Goal: Task Accomplishment & Management: Manage account settings

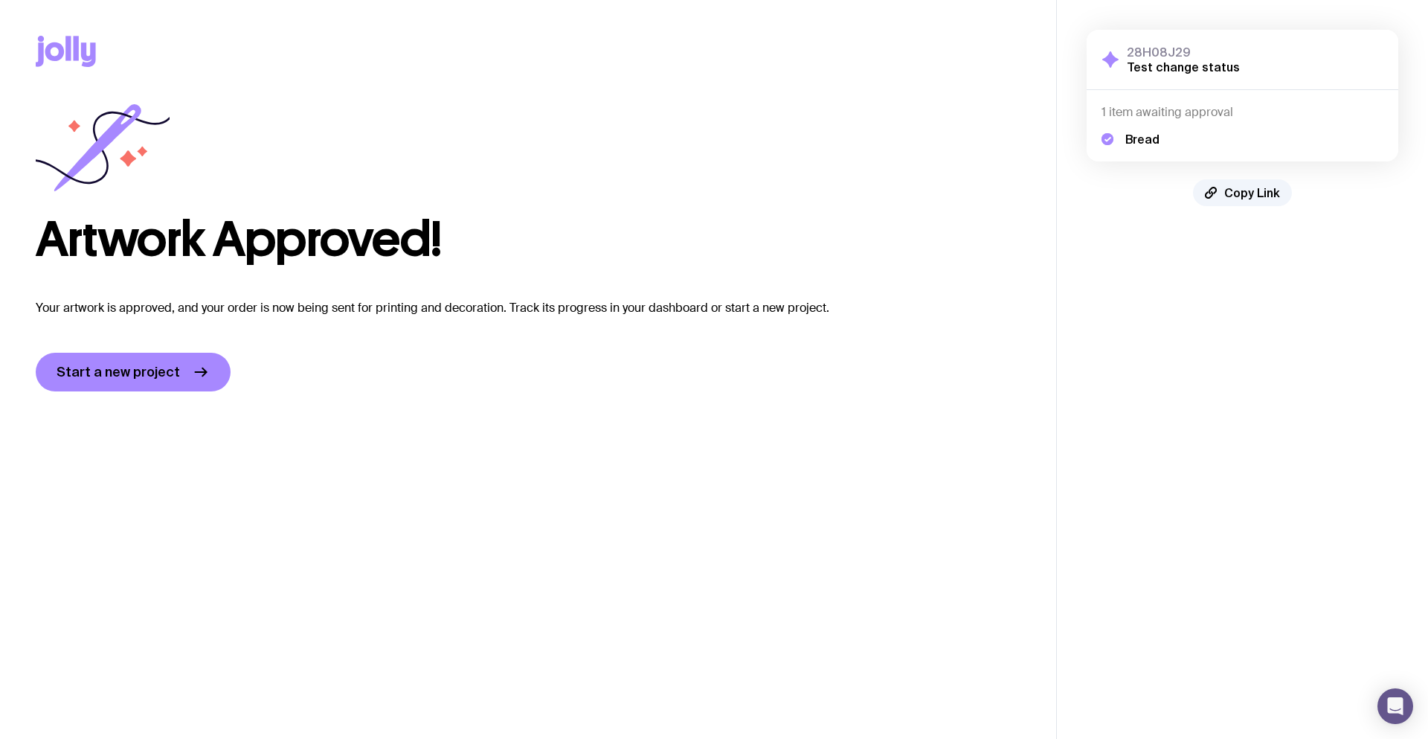
click at [1176, 45] on h3 "28H08J29" at bounding box center [1183, 52] width 113 height 15
click at [1160, 118] on h4 "1 item awaiting approval" at bounding box center [1243, 112] width 282 height 15
click at [1129, 141] on h5 "Bread" at bounding box center [1142, 139] width 34 height 15
click at [901, 98] on div "Copy Link" at bounding box center [528, 51] width 985 height 103
click at [93, 367] on span "Start a new project" at bounding box center [118, 372] width 123 height 18
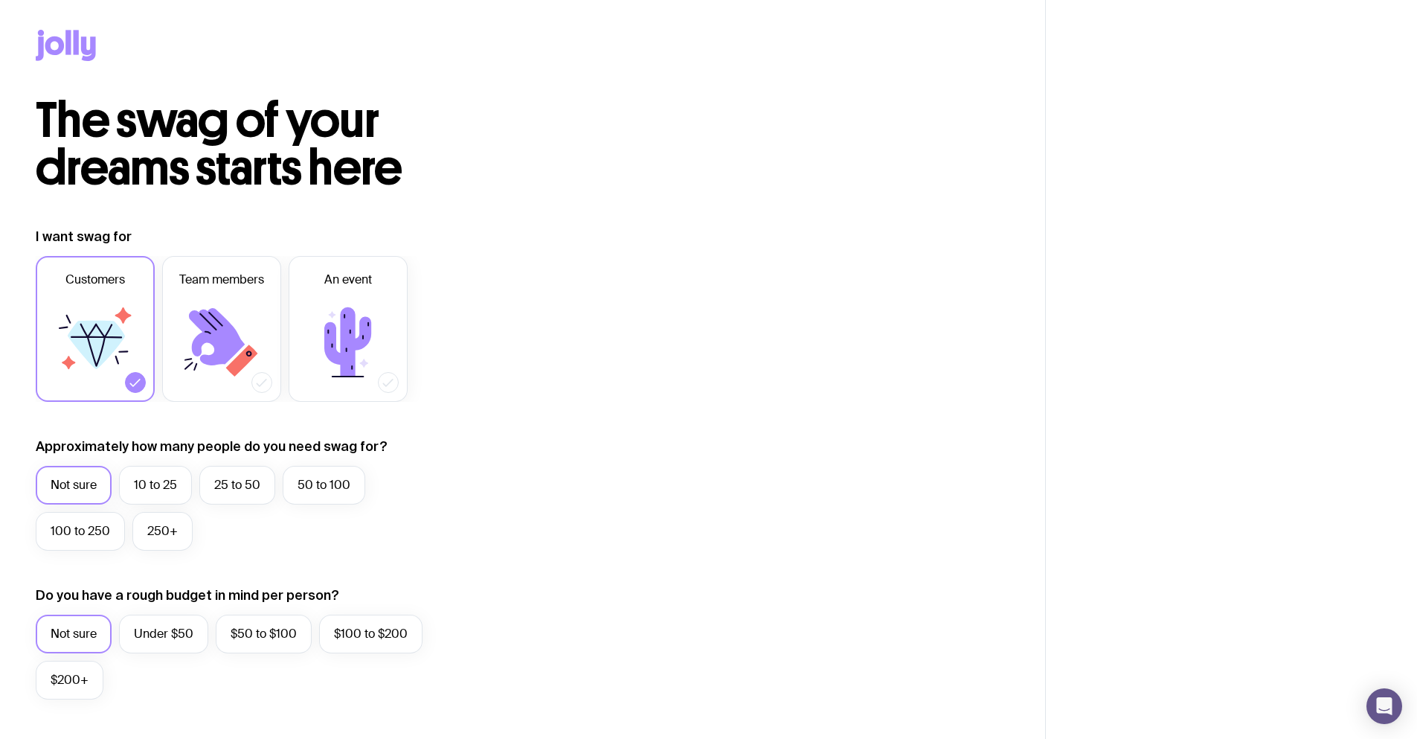
click at [60, 45] on icon at bounding box center [54, 45] width 19 height 19
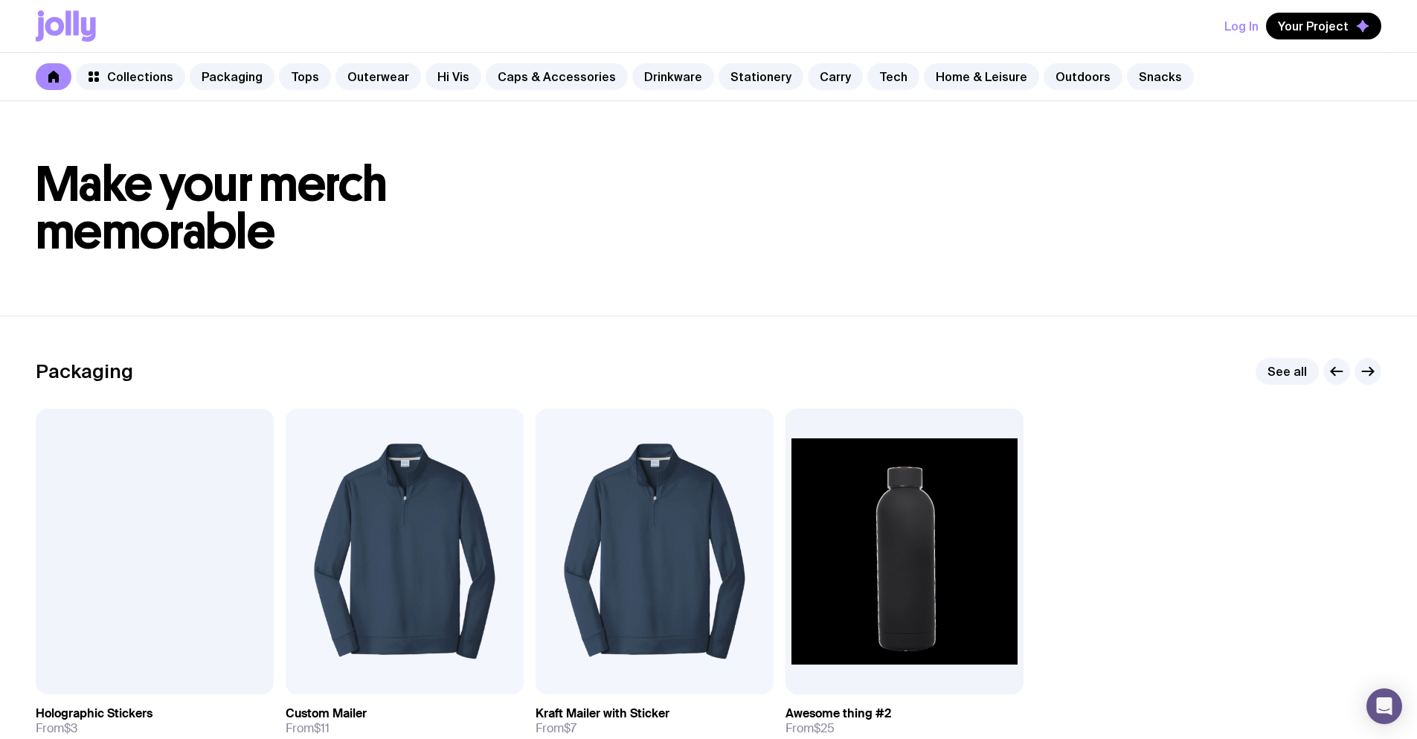
click at [379, 255] on h1 "Make your merch memorable" at bounding box center [709, 208] width 1346 height 95
click at [1237, 28] on button "Log In" at bounding box center [1241, 26] width 34 height 27
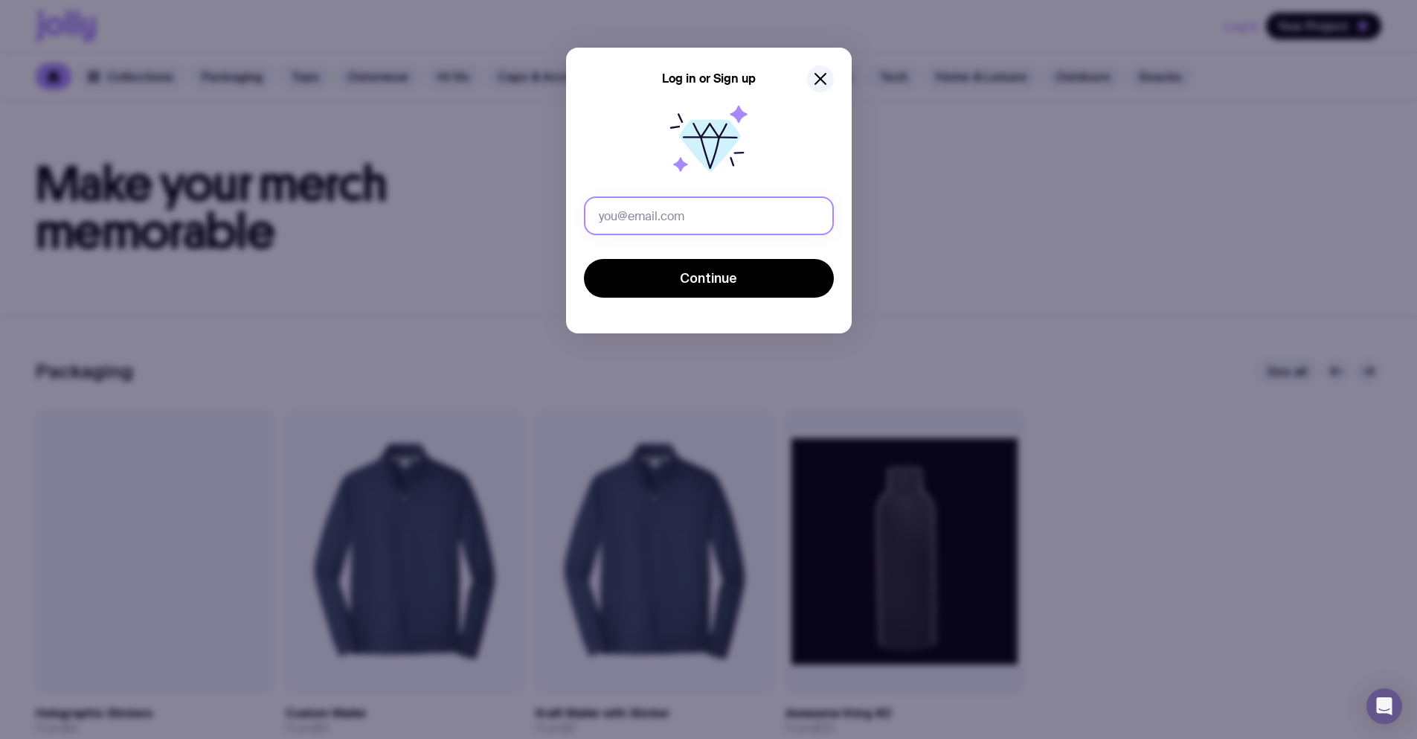
drag, startPoint x: 692, startPoint y: 202, endPoint x: 683, endPoint y: 210, distance: 12.1
click at [691, 203] on input "text" at bounding box center [709, 215] width 250 height 39
drag, startPoint x: 727, startPoint y: 216, endPoint x: 692, endPoint y: 216, distance: 35.0
click at [692, 216] on input "[PERSON_NAME][EMAIL_ADDRESS][PERSON_NAME][DOMAIN_NAME]" at bounding box center [709, 215] width 250 height 39
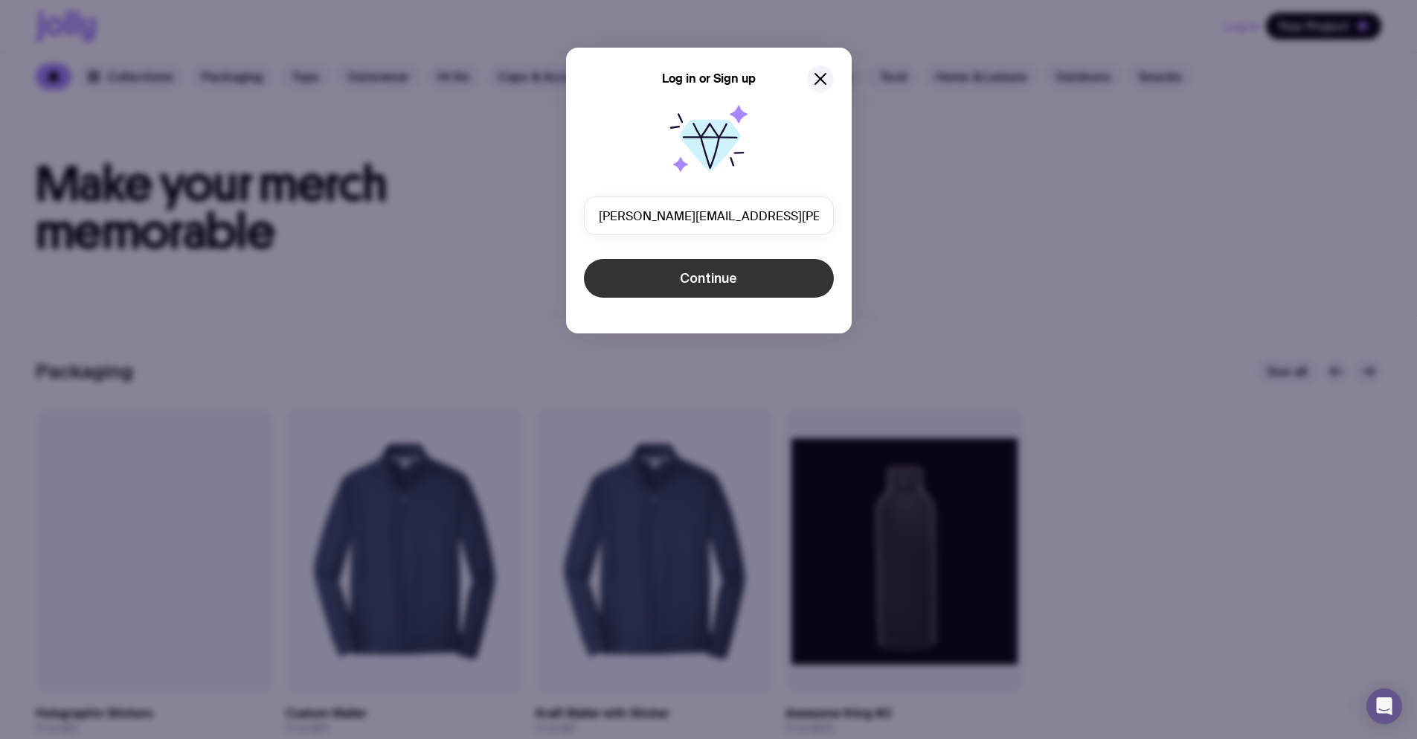
type input "[PERSON_NAME][EMAIL_ADDRESS][PERSON_NAME][DOMAIN_NAME]"
click at [717, 274] on span "Continue" at bounding box center [708, 278] width 57 height 18
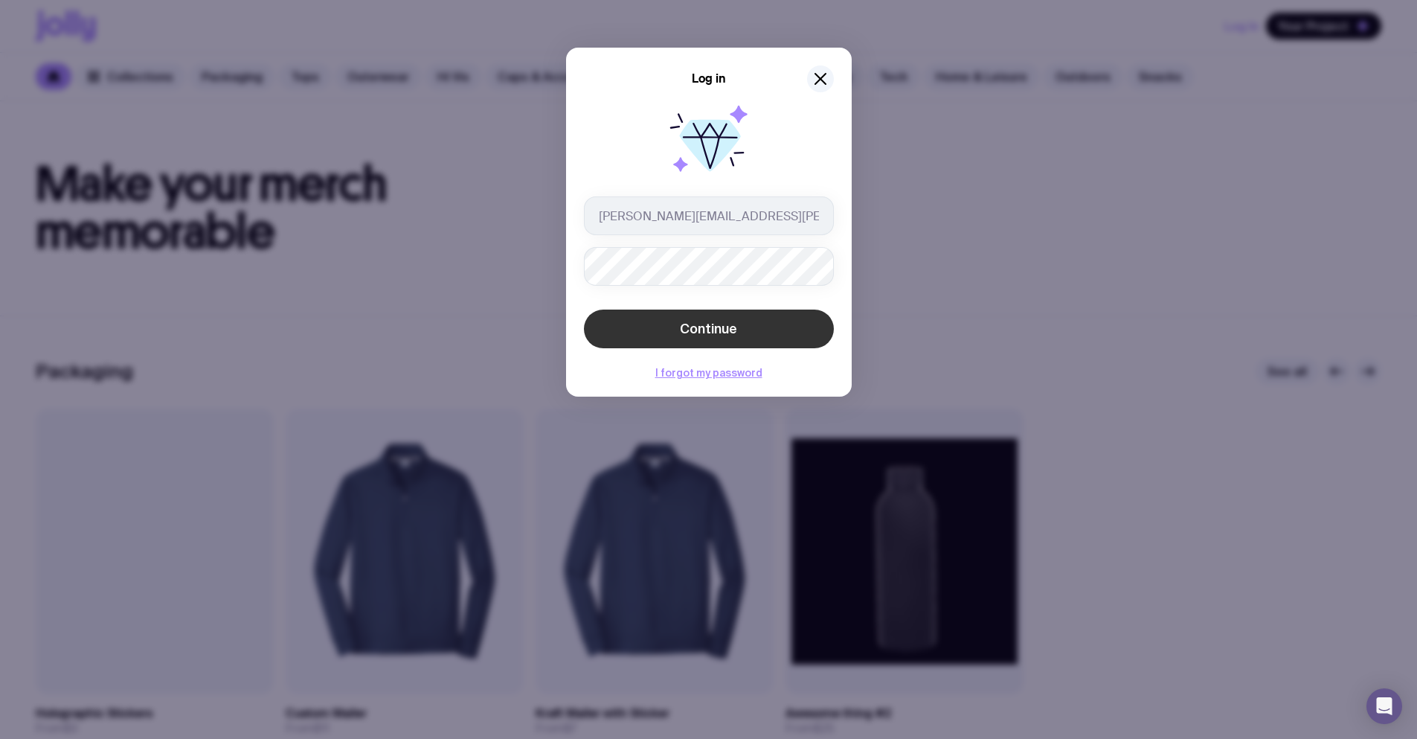
click at [700, 319] on button "Continue" at bounding box center [709, 328] width 250 height 39
